Goal: Task Accomplishment & Management: Complete application form

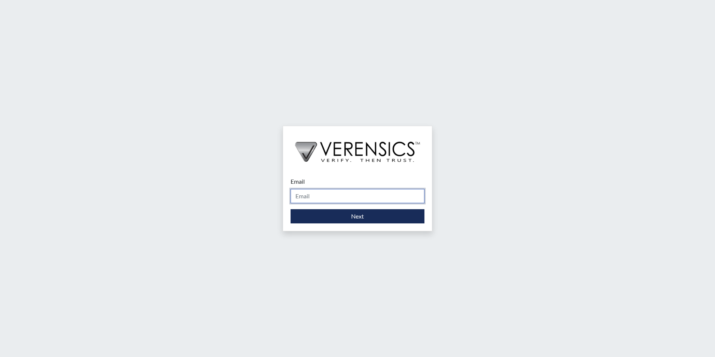
click at [314, 199] on input "Email" at bounding box center [357, 196] width 134 height 14
type input "[PERSON_NAME][EMAIL_ADDRESS][PERSON_NAME][DOMAIN_NAME]"
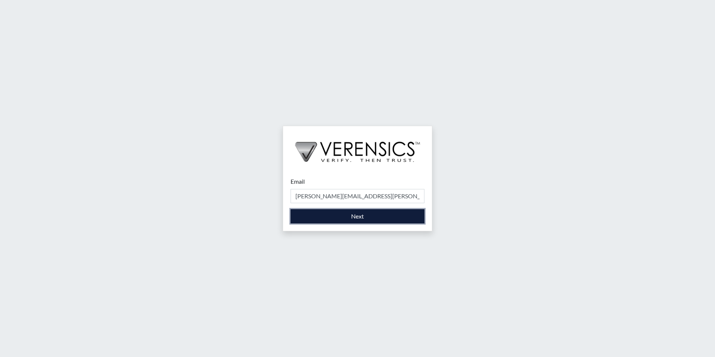
click at [318, 218] on button "Next" at bounding box center [357, 216] width 134 height 14
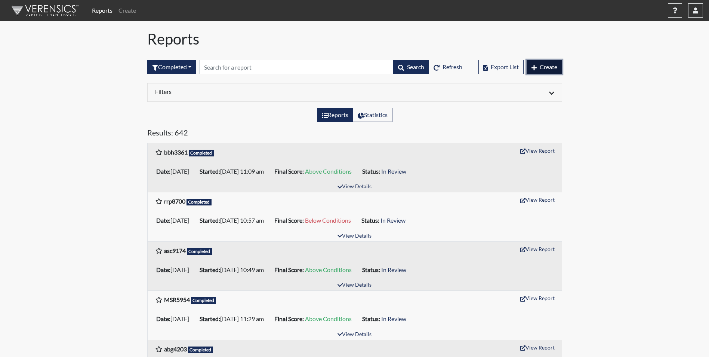
click at [554, 70] on span "Create" at bounding box center [549, 66] width 18 height 7
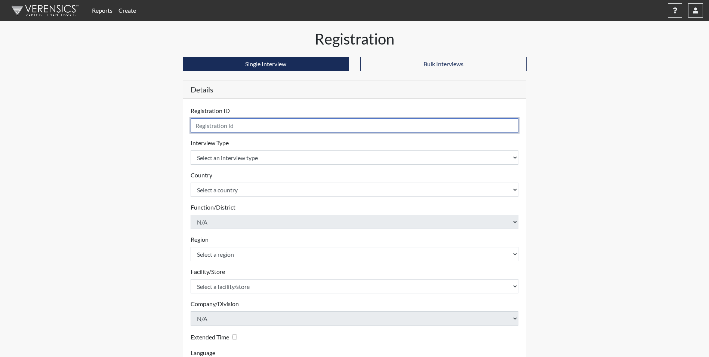
click at [219, 125] on input "text" at bounding box center [355, 125] width 328 height 14
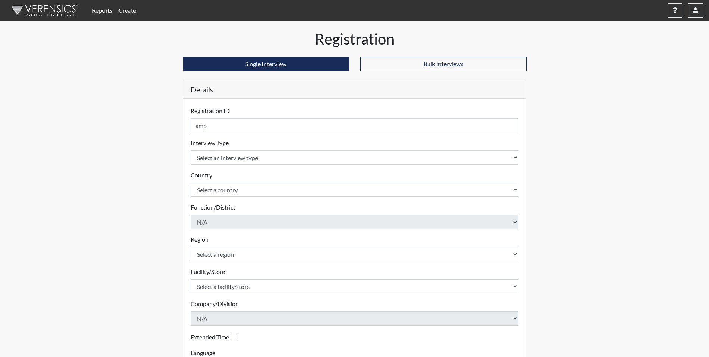
click at [27, 213] on div "Reports Create Help Center × Verensics Best Practices How to successfully use t…" at bounding box center [354, 210] width 709 height 421
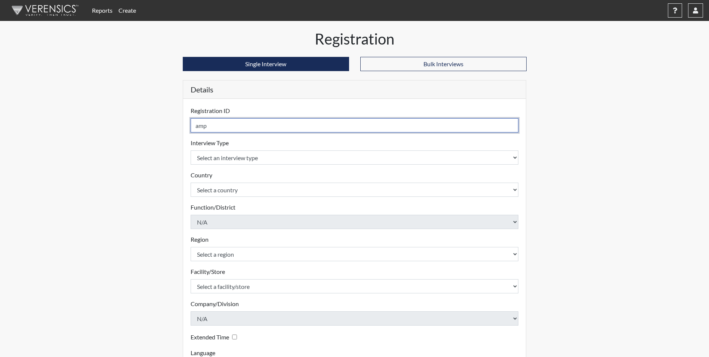
click at [222, 126] on input "amp" at bounding box center [355, 125] width 328 height 14
type input "amp7007"
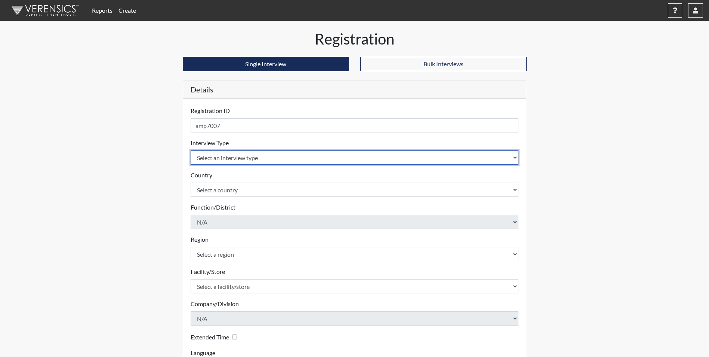
click at [208, 161] on select "Select an interview type Corrections Pre-Employment" at bounding box center [355, 157] width 328 height 14
select select "ff733e93-e1bf-11ea-9c9f-0eff0cf7eb8f"
click at [191, 150] on select "Select an interview type Corrections Pre-Employment" at bounding box center [355, 157] width 328 height 14
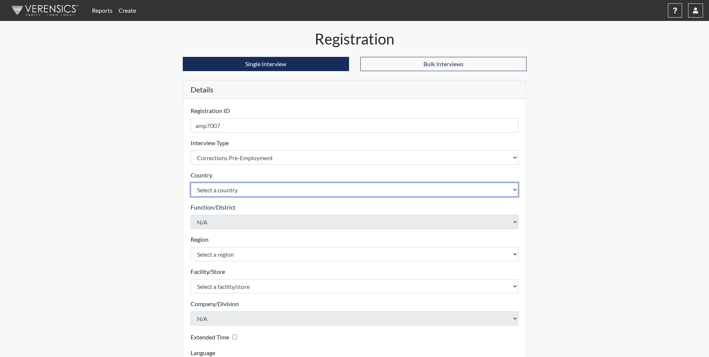
click at [218, 192] on select "Select a country [GEOGRAPHIC_DATA] [GEOGRAPHIC_DATA]" at bounding box center [355, 189] width 328 height 14
select select "united-states-of-[GEOGRAPHIC_DATA]"
click at [191, 182] on select "Select a country [GEOGRAPHIC_DATA] [GEOGRAPHIC_DATA]" at bounding box center [355, 189] width 328 height 14
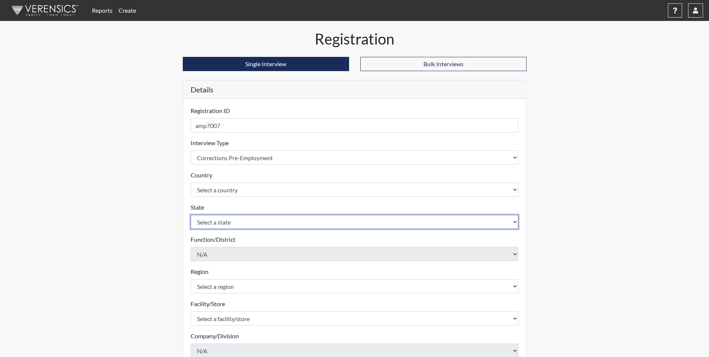
click at [207, 221] on select "Select a state [US_STATE] [US_STATE] [US_STATE] [US_STATE] [US_STATE] [US_STATE…" at bounding box center [355, 222] width 328 height 14
select select "GA"
click at [191, 215] on select "Select a state [US_STATE] [US_STATE] [US_STATE] [US_STATE] [US_STATE] [US_STATE…" at bounding box center [355, 222] width 328 height 14
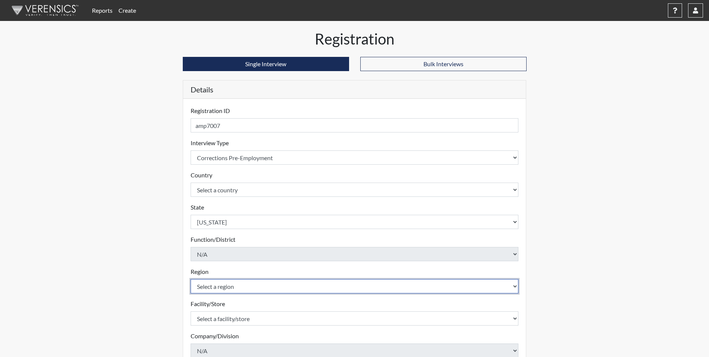
click at [239, 289] on select "Select a region [GEOGRAPHIC_DATA]" at bounding box center [355, 286] width 328 height 14
select select "51976826-f18e-4b67-8d3b-b0a0fa2f97ff"
click at [191, 279] on select "Select a region [GEOGRAPHIC_DATA]" at bounding box center [355, 286] width 328 height 14
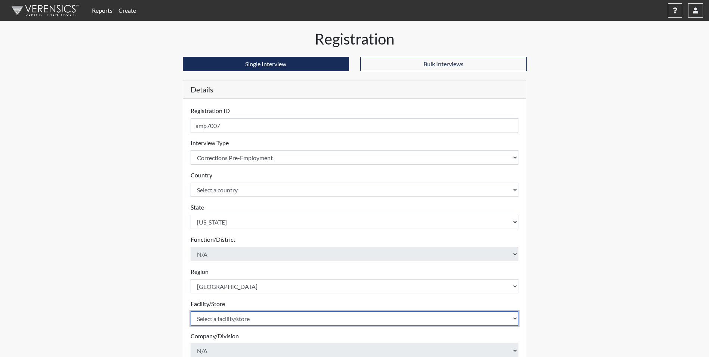
click at [237, 316] on select "Select a facility/store [PERSON_NAME] [PERSON_NAME] PSATC" at bounding box center [355, 318] width 328 height 14
select select "2bf4b575-5263-4093-9a0c-a4d6e4f1d94a"
click at [191, 311] on select "Select a facility/store [PERSON_NAME] [PERSON_NAME] PSATC" at bounding box center [355, 318] width 328 height 14
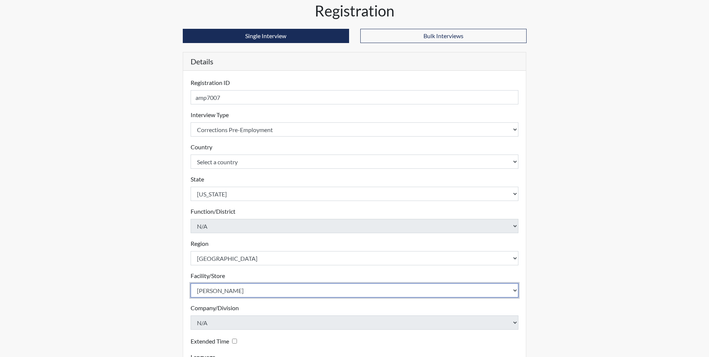
scroll to position [96, 0]
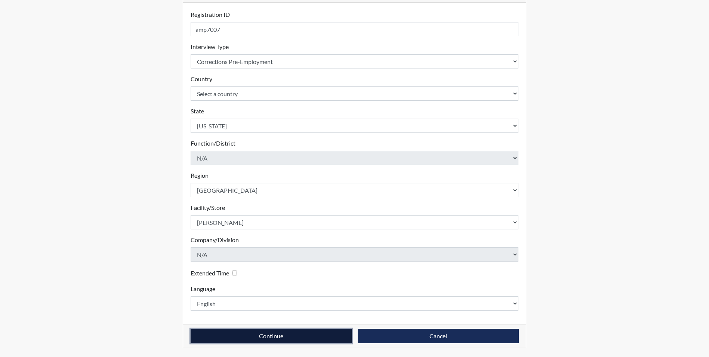
click at [295, 338] on button "Continue" at bounding box center [271, 336] width 161 height 14
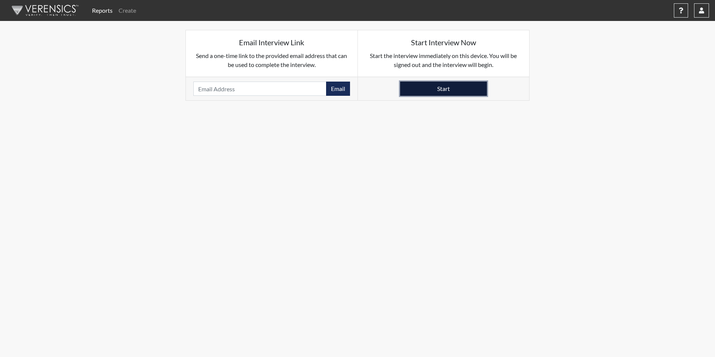
click at [450, 88] on button "Start" at bounding box center [443, 89] width 87 height 14
